Goal: Complete application form

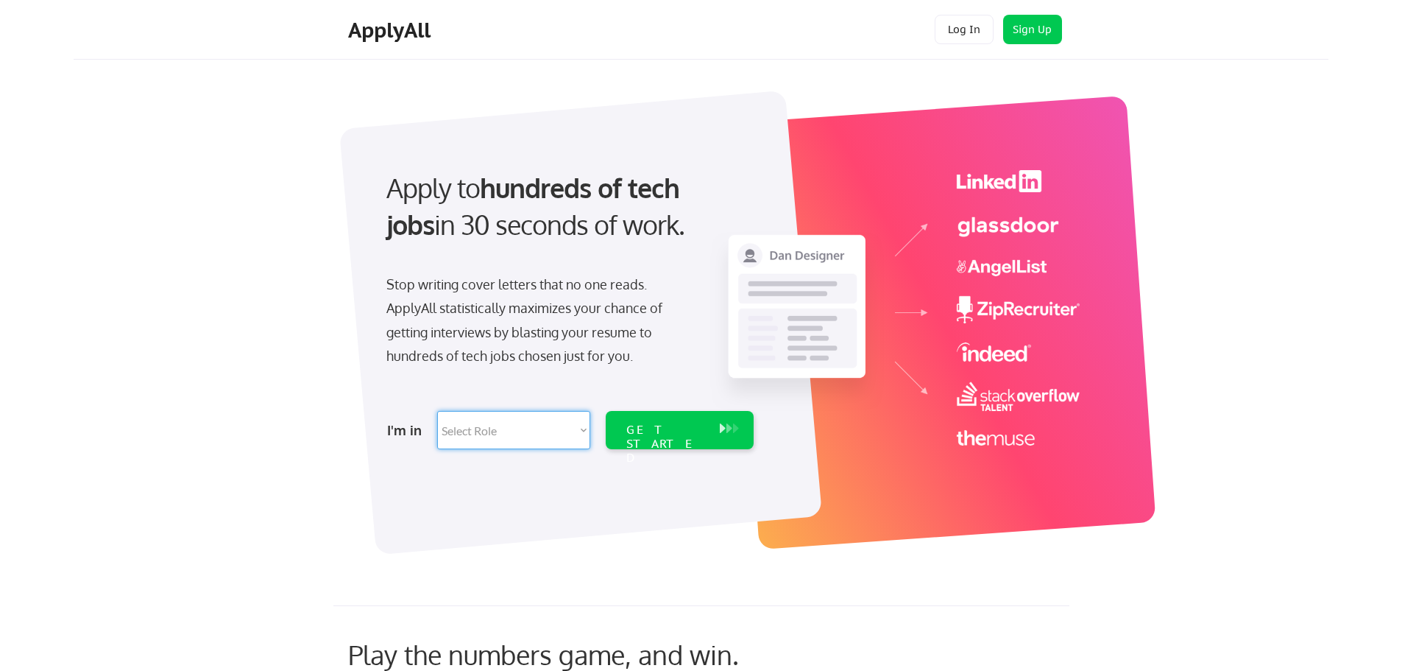
click at [512, 429] on select "Select Role Software Engineering Product Management Customer Success Sales UI/U…" at bounding box center [513, 430] width 153 height 38
drag, startPoint x: 385, startPoint y: 428, endPoint x: 425, endPoint y: 428, distance: 39.8
click at [425, 428] on div "I'm in Select Role Software Engineering Product Management Customer Success Sal…" at bounding box center [569, 430] width 412 height 52
click at [541, 431] on select "Select Role Software Engineering Product Management Customer Success Sales UI/U…" at bounding box center [513, 430] width 153 height 38
click at [473, 474] on div at bounding box center [580, 323] width 483 height 465
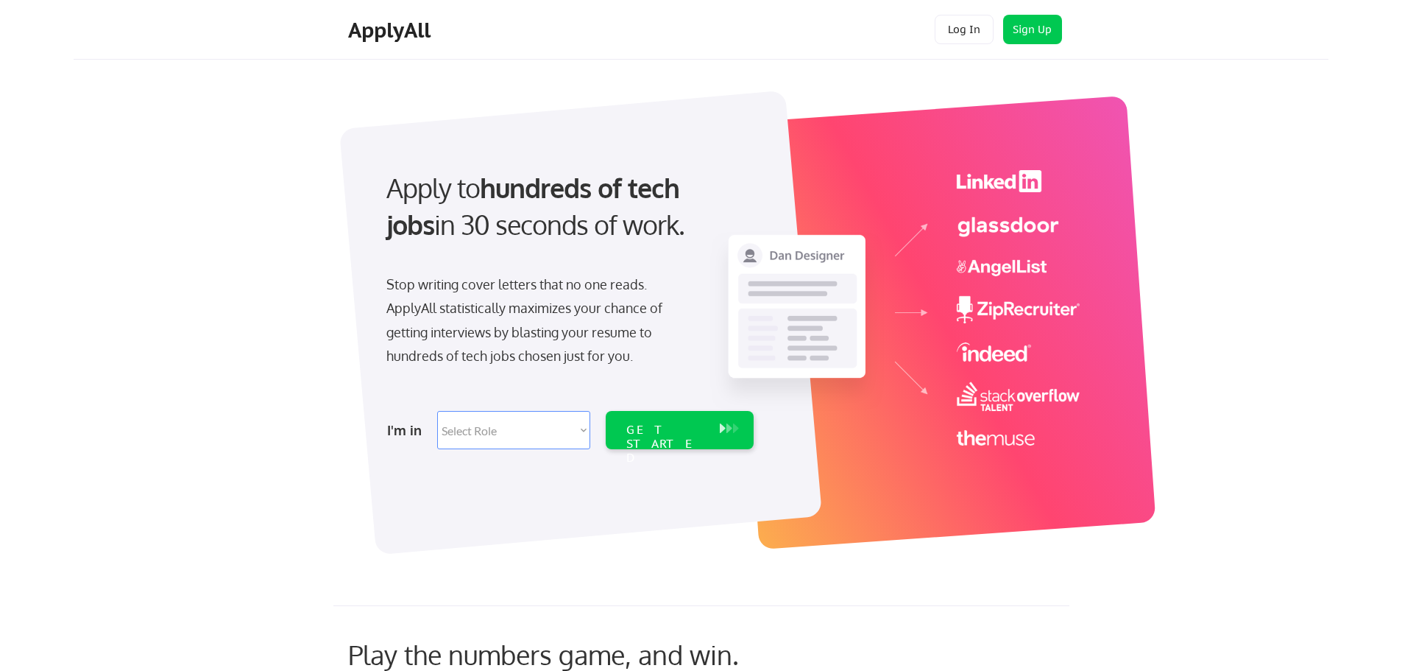
click at [510, 417] on select "Select Role Software Engineering Product Management Customer Success Sales UI/U…" at bounding box center [513, 430] width 153 height 38
click at [413, 460] on div at bounding box center [580, 323] width 483 height 465
click at [501, 437] on select "Select Role Software Engineering Product Management Customer Success Sales UI/U…" at bounding box center [513, 430] width 153 height 38
click at [667, 506] on div at bounding box center [580, 323] width 483 height 465
click at [520, 439] on select "Select Role Software Engineering Product Management Customer Success Sales UI/U…" at bounding box center [513, 430] width 153 height 38
